Goal: Information Seeking & Learning: Learn about a topic

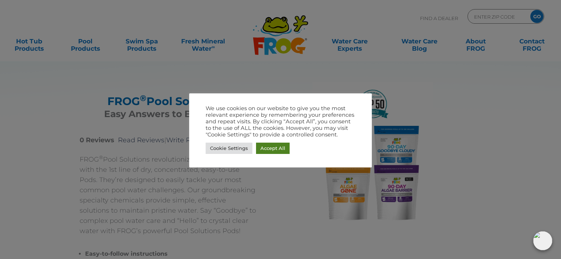
click at [268, 150] on link "Accept All" at bounding box center [273, 148] width 34 height 11
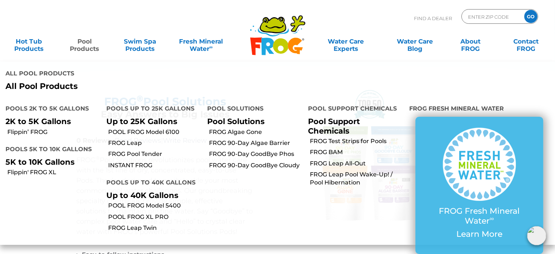
click at [89, 47] on link "Pool Products" at bounding box center [84, 41] width 43 height 15
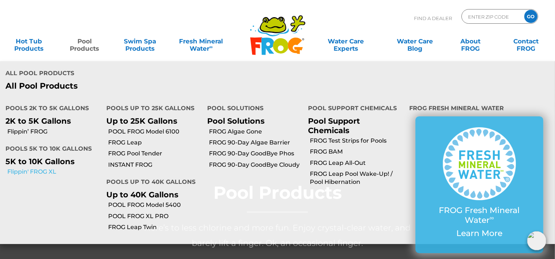
click at [44, 172] on link "Flippin' FROG XL" at bounding box center [54, 172] width 94 height 8
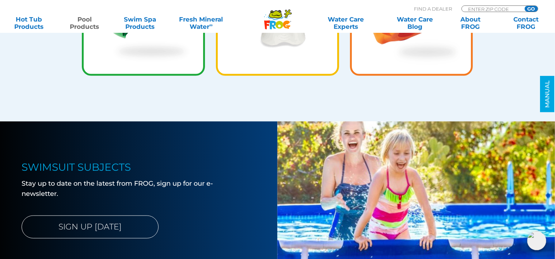
scroll to position [1273, 0]
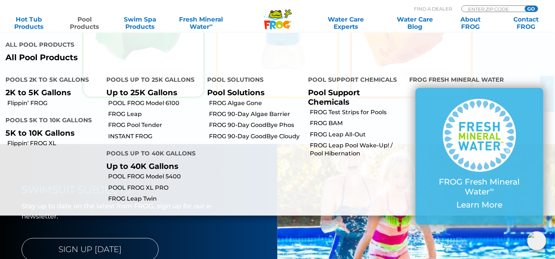
click at [61, 56] on p "All Pool Products" at bounding box center [138, 57] width 267 height 9
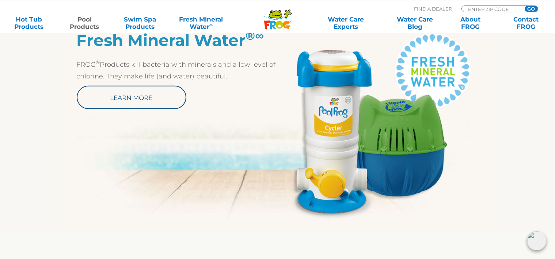
scroll to position [386, 0]
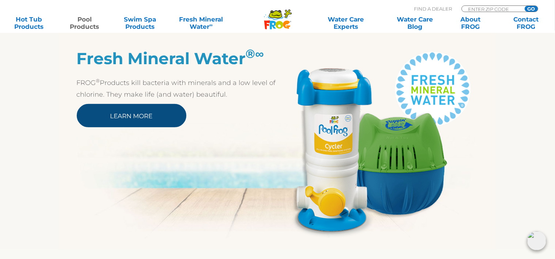
click at [156, 119] on link "Learn More" at bounding box center [132, 115] width 110 height 23
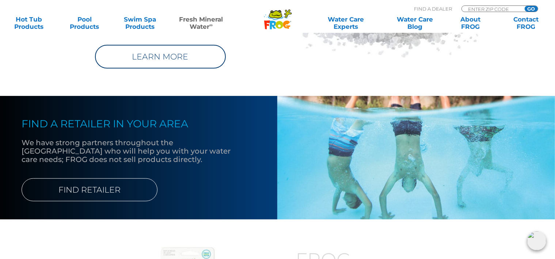
scroll to position [716, 0]
